Goal: Use online tool/utility: Utilize a website feature to perform a specific function

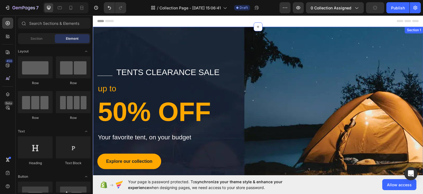
click at [301, 50] on div "Title Line tents clearance sale Text block Row up to Text block 50% OFF Heading…" at bounding box center [258, 129] width 331 height 206
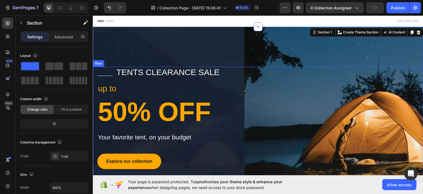
click at [283, 87] on div "Title Line tents clearance sale Text block Row up to Text block 50% OFF Heading…" at bounding box center [258, 131] width 331 height 130
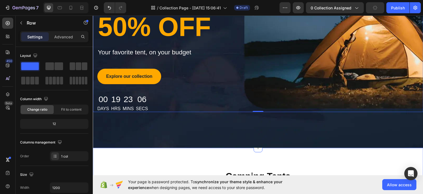
scroll to position [55, 0]
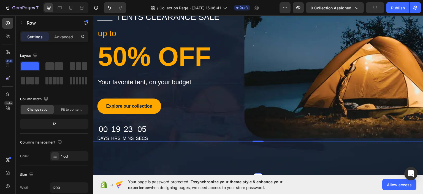
click at [286, 157] on div "Title Line tents clearance sale Text block Row up to Text block 50% OFF Heading…" at bounding box center [258, 74] width 331 height 206
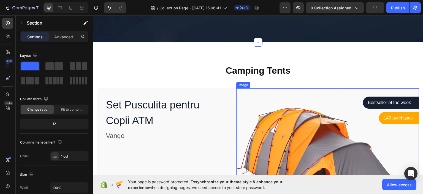
scroll to position [193, 0]
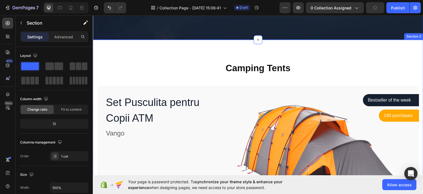
click at [253, 69] on p "Camping Tents" at bounding box center [258, 68] width 321 height 12
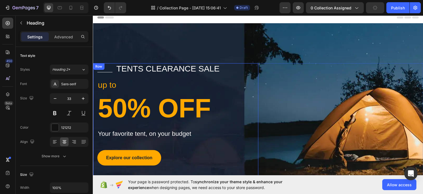
scroll to position [0, 0]
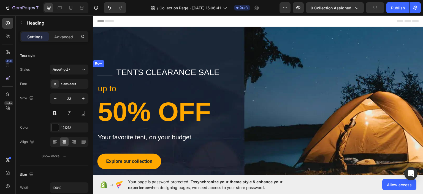
click at [368, 89] on div "Title Line tents clearance sale Text block Row up to Text block 50% OFF Heading…" at bounding box center [258, 131] width 331 height 130
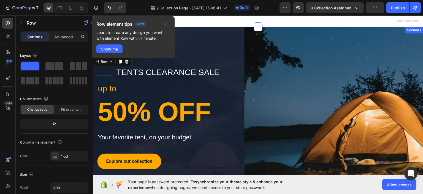
click at [369, 52] on div "Title Line tents clearance sale Text block Row up to Text block 50% OFF Heading…" at bounding box center [258, 129] width 331 height 206
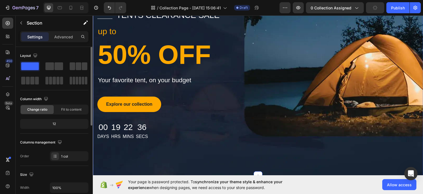
scroll to position [55, 0]
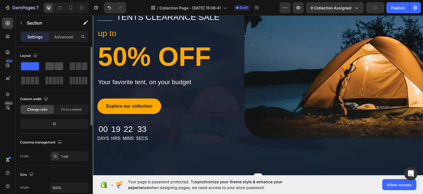
click at [51, 69] on span at bounding box center [49, 66] width 9 height 8
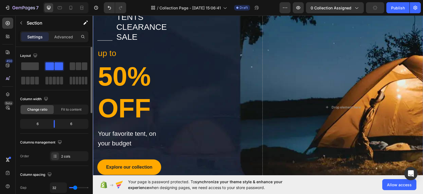
scroll to position [75, 0]
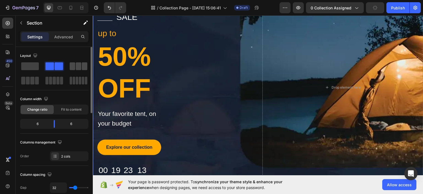
click at [76, 67] on span at bounding box center [79, 66] width 6 height 8
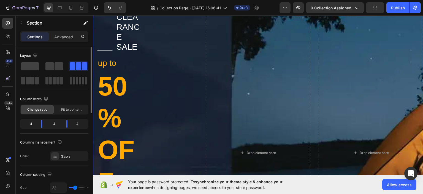
scroll to position [105, 0]
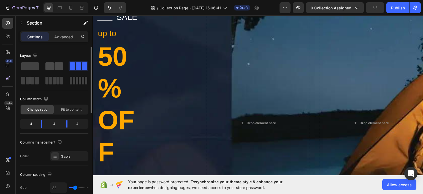
click at [59, 68] on span at bounding box center [59, 66] width 9 height 8
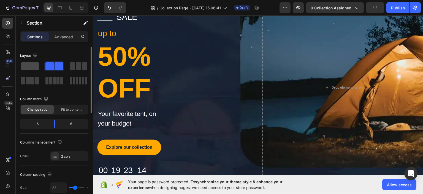
click at [25, 63] on span at bounding box center [30, 66] width 18 height 8
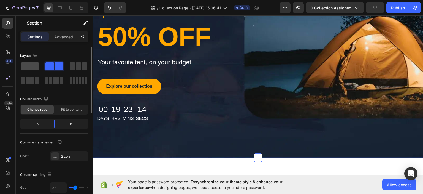
scroll to position [55, 0]
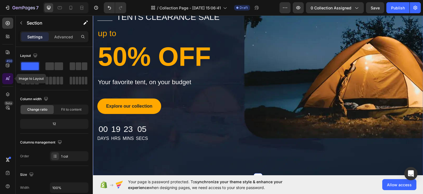
click at [9, 78] on icon at bounding box center [8, 79] width 6 height 6
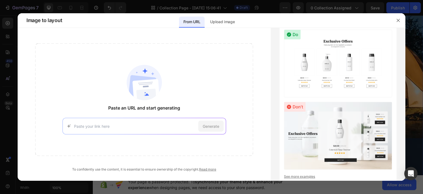
click at [138, 127] on input at bounding box center [135, 126] width 122 height 6
paste input "[URL][DOMAIN_NAME]"
type input "[URL][DOMAIN_NAME]"
click at [203, 127] on span "Generate" at bounding box center [211, 126] width 17 height 6
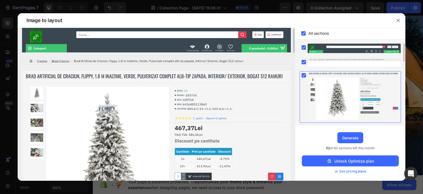
scroll to position [0, 0]
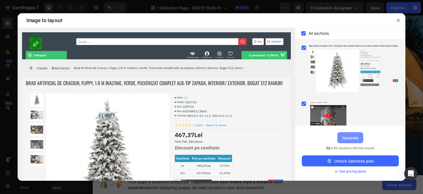
click at [361, 138] on button "Generate" at bounding box center [351, 137] width 26 height 11
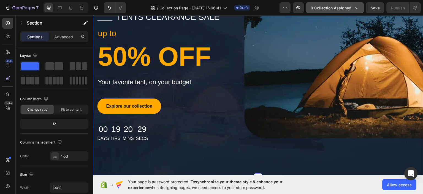
click at [352, 9] on div "0 collection assigned" at bounding box center [335, 8] width 49 height 6
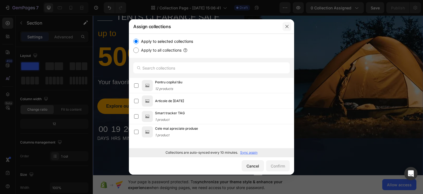
click at [289, 25] on button "button" at bounding box center [287, 26] width 9 height 9
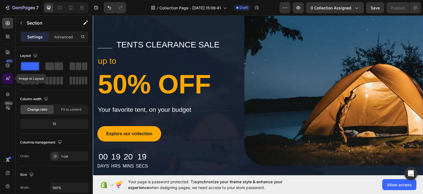
click at [10, 77] on icon at bounding box center [8, 79] width 6 height 6
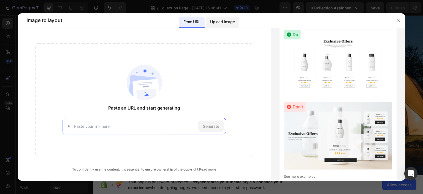
click at [218, 25] on p "Upload image" at bounding box center [222, 21] width 25 height 7
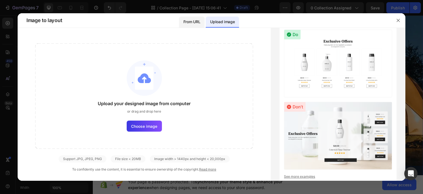
click at [189, 20] on p "From URL" at bounding box center [192, 21] width 17 height 7
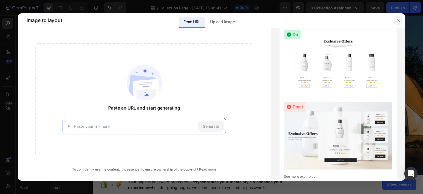
click at [395, 17] on button "button" at bounding box center [398, 20] width 9 height 9
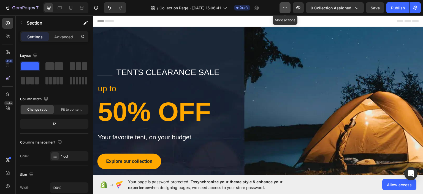
click at [285, 5] on icon "button" at bounding box center [286, 8] width 6 height 6
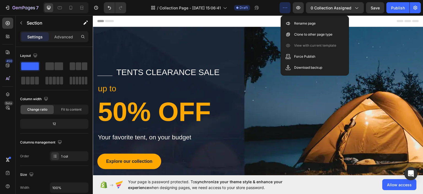
click at [268, 10] on div "/ Collection Page - [DATE] 15:06:41 Draft" at bounding box center [205, 7] width 149 height 11
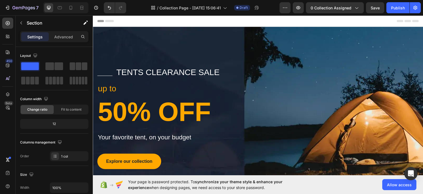
click at [395, 51] on div "Title Line tents clearance sale Text block Row up to Text block 50% OFF Heading…" at bounding box center [258, 129] width 331 height 206
click at [106, 47] on div "Title Line tents clearance sale Text block Row up to Text block 50% OFF Heading…" at bounding box center [258, 129] width 331 height 206
click at [8, 26] on div at bounding box center [7, 23] width 11 height 11
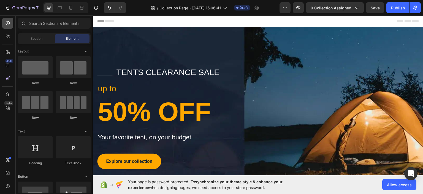
click at [4, 22] on div at bounding box center [7, 23] width 11 height 11
click at [283, 5] on icon "button" at bounding box center [286, 8] width 6 height 6
click at [360, 11] on button "0 collection assigned" at bounding box center [335, 7] width 58 height 11
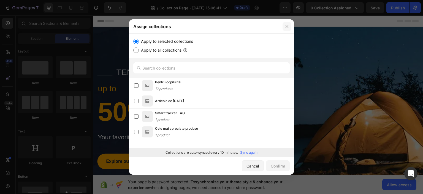
click at [289, 26] on icon "button" at bounding box center [287, 26] width 4 height 4
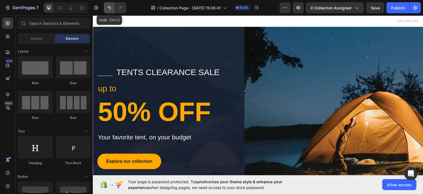
click at [107, 6] on icon "Undo/Redo" at bounding box center [110, 8] width 6 height 6
click at [41, 37] on span "Section" at bounding box center [37, 38] width 12 height 5
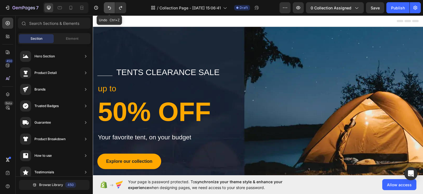
click at [112, 8] on button "Undo/Redo" at bounding box center [109, 7] width 11 height 11
click at [65, 36] on div "Element" at bounding box center [72, 38] width 35 height 9
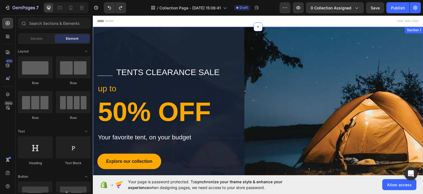
click at [154, 48] on div "Title Line tents clearance sale Text block Row up to Text block 50% OFF Heading…" at bounding box center [258, 129] width 331 height 206
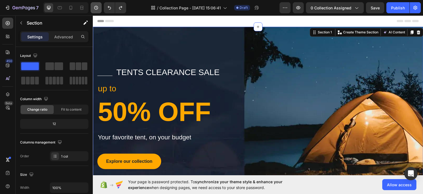
click at [98, 11] on button "button" at bounding box center [96, 7] width 11 height 11
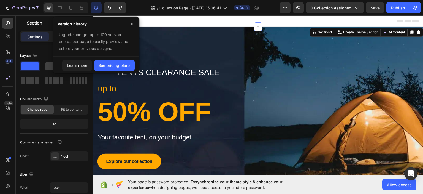
click at [146, 24] on div "Header" at bounding box center [258, 20] width 322 height 11
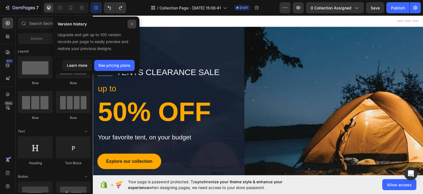
click at [131, 22] on icon at bounding box center [132, 24] width 4 height 4
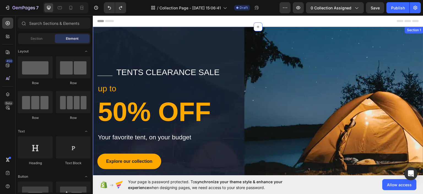
click at [117, 48] on div "Title Line tents clearance sale Text block Row up to Text block 50% OFF Heading…" at bounding box center [258, 129] width 331 height 206
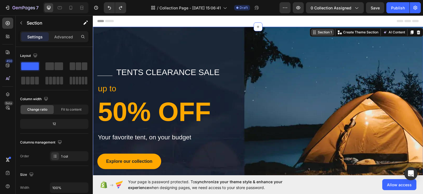
click at [324, 31] on div "Section 1" at bounding box center [325, 31] width 16 height 5
click at [171, 52] on div "Title Line tents clearance sale Text block Row up to Text block 50% OFF Heading…" at bounding box center [258, 129] width 331 height 206
click at [417, 32] on icon at bounding box center [419, 32] width 4 height 4
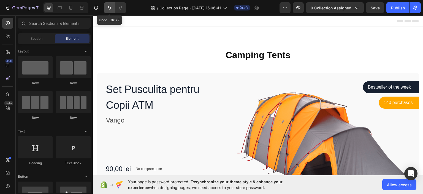
click at [110, 11] on button "Undo/Redo" at bounding box center [109, 7] width 11 height 11
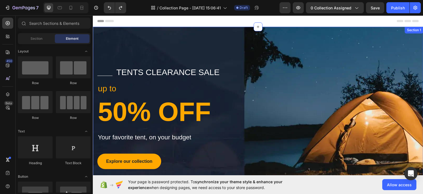
click at [217, 45] on div "Title Line tents clearance sale Text block Row up to Text block 50% OFF Heading…" at bounding box center [258, 129] width 331 height 206
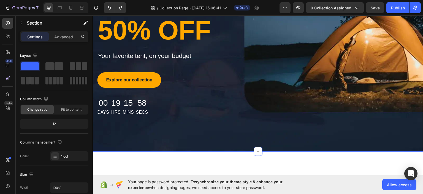
scroll to position [83, 0]
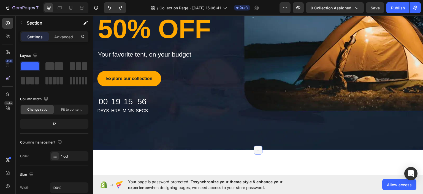
click at [257, 148] on icon at bounding box center [258, 149] width 4 height 4
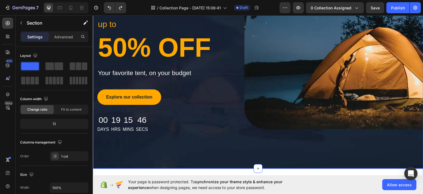
scroll to position [55, 0]
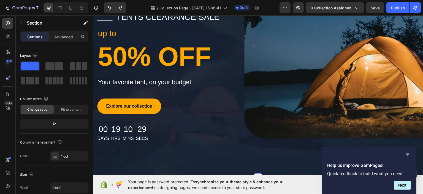
click at [409, 154] on icon "Hide survey" at bounding box center [408, 154] width 7 height 7
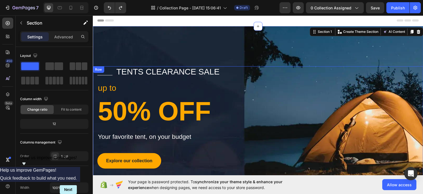
scroll to position [0, 0]
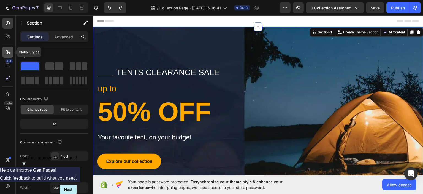
click at [9, 53] on icon at bounding box center [8, 52] width 4 height 4
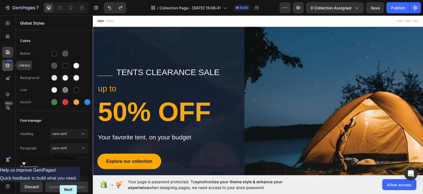
click at [9, 63] on div "450" at bounding box center [9, 61] width 8 height 4
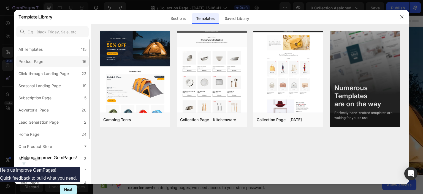
click at [55, 60] on label "Product Page 16" at bounding box center [52, 61] width 72 height 11
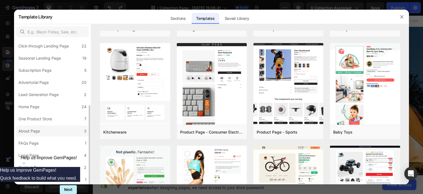
scroll to position [55, 0]
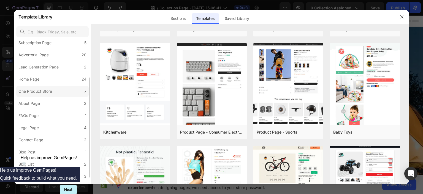
click at [52, 91] on div "One Product Store" at bounding box center [35, 91] width 34 height 7
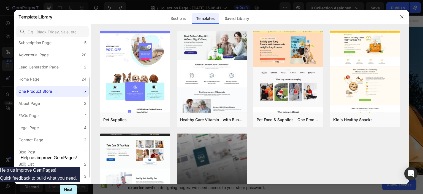
scroll to position [65, 0]
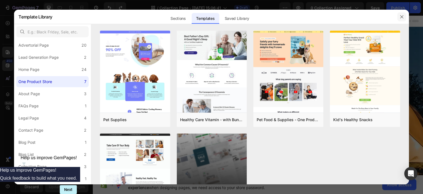
click at [403, 15] on icon "button" at bounding box center [402, 16] width 3 height 3
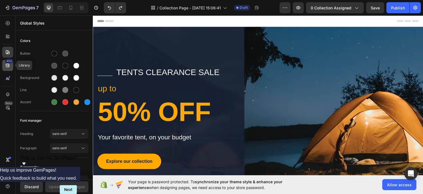
click at [5, 61] on div "450" at bounding box center [7, 65] width 11 height 11
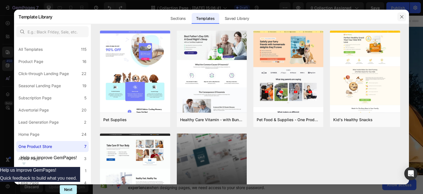
click at [405, 16] on button "button" at bounding box center [402, 16] width 9 height 9
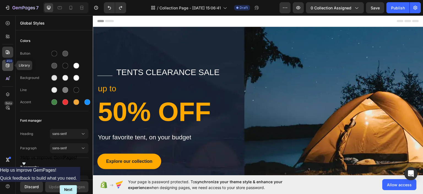
click at [8, 66] on icon at bounding box center [8, 66] width 4 height 4
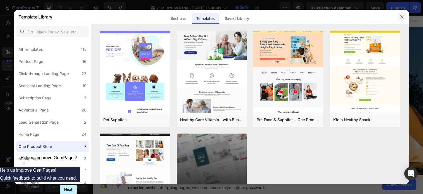
click at [401, 15] on icon "button" at bounding box center [402, 17] width 4 height 4
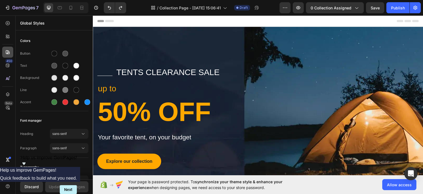
click at [10, 50] on icon at bounding box center [8, 52] width 6 height 6
click at [9, 37] on icon at bounding box center [9, 38] width 2 height 2
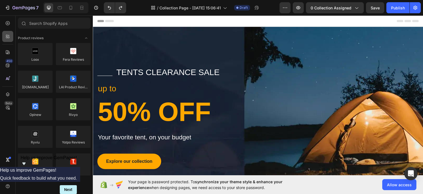
click at [9, 36] on icon at bounding box center [8, 37] width 6 height 6
click at [272, 136] on div "Title Line tents clearance sale Text block Row up to Text block 50% OFF Heading…" at bounding box center [258, 131] width 331 height 130
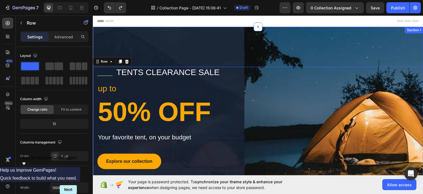
click at [315, 43] on div "Title Line tents clearance sale Text block Row up to Text block 50% OFF Heading…" at bounding box center [258, 129] width 331 height 206
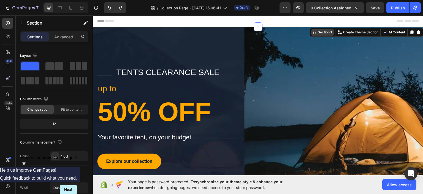
click at [322, 33] on div "Section 1" at bounding box center [325, 31] width 16 height 5
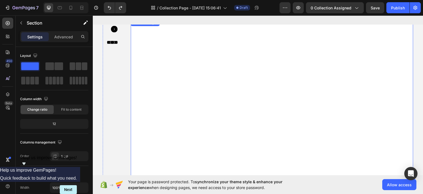
scroll to position [1754, 0]
